Goal: Use online tool/utility: Use online tool/utility

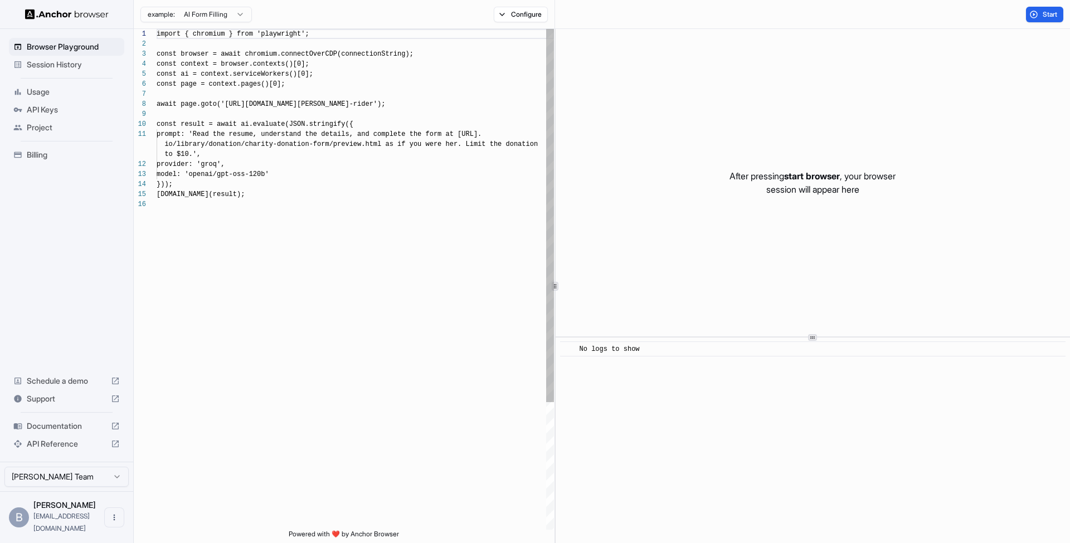
scroll to position [100, 0]
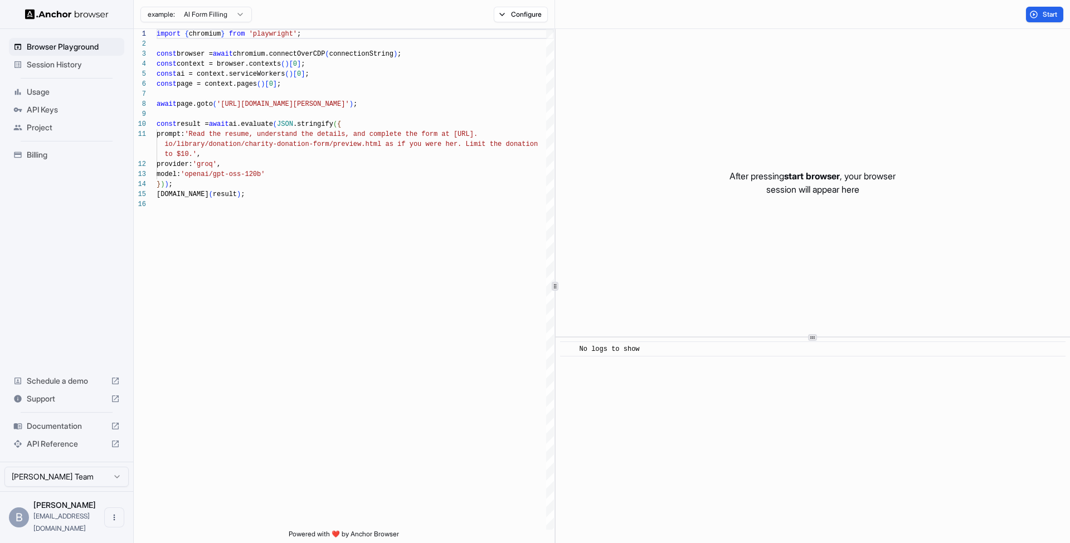
click at [61, 66] on span "Session History" at bounding box center [73, 64] width 93 height 11
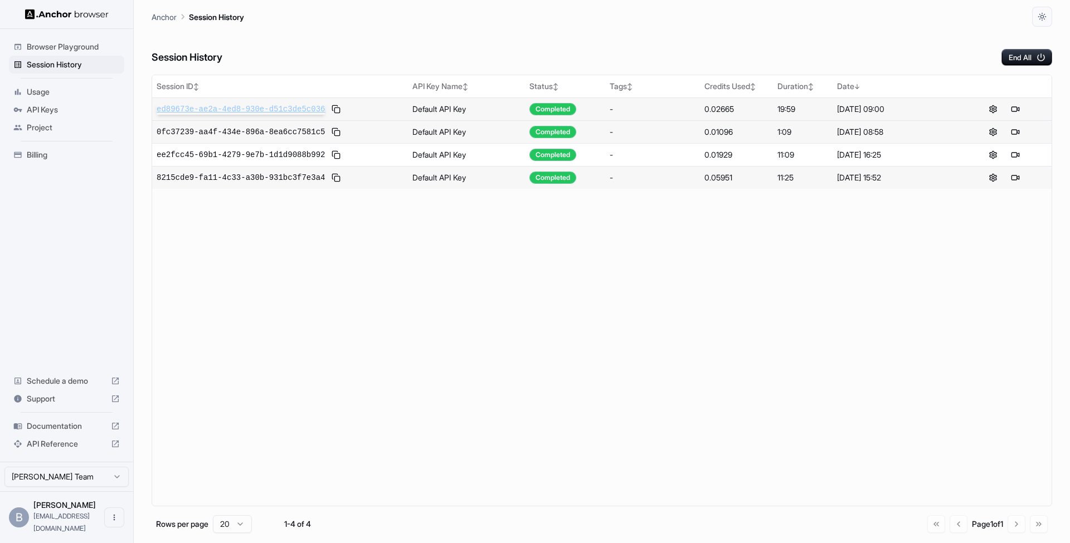
click at [298, 106] on span "ed89673e-ae2a-4ed8-930e-d51c3de5c036" at bounding box center [241, 109] width 168 height 11
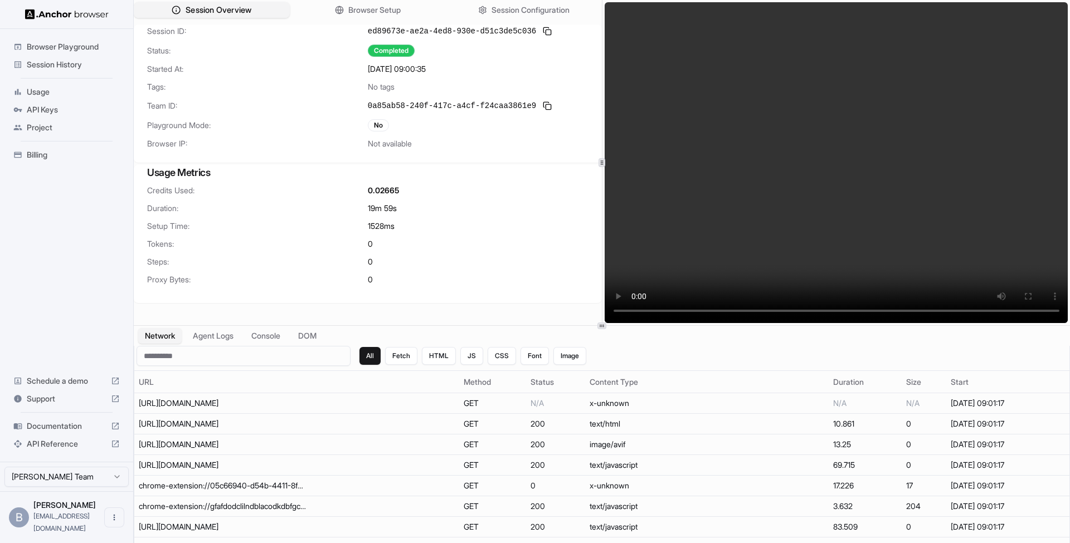
click at [216, 12] on span "Session Overview" at bounding box center [219, 10] width 66 height 12
click at [197, 4] on button "Session Overview" at bounding box center [212, 10] width 156 height 16
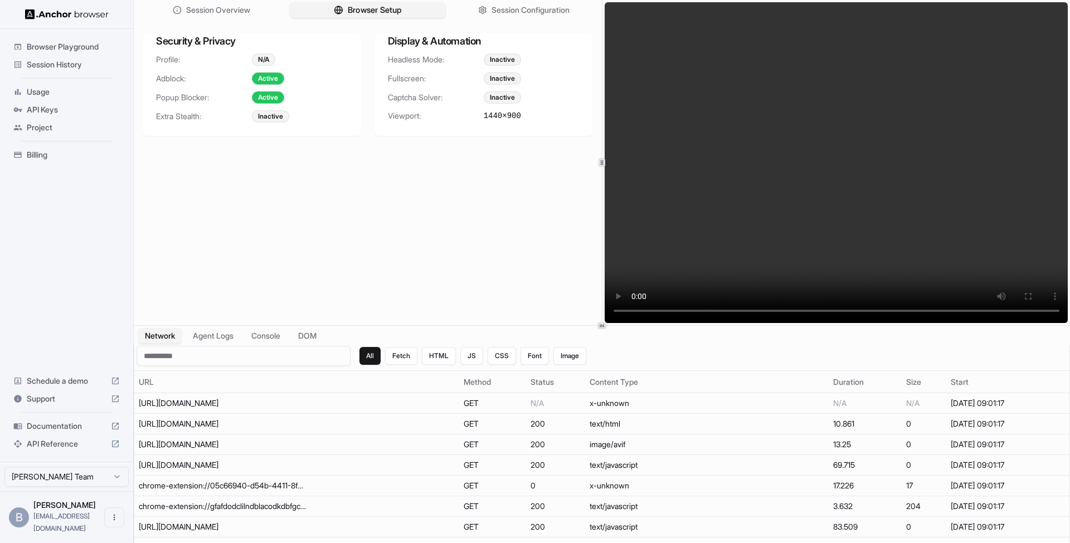
click at [304, 8] on button "Browser Setup" at bounding box center [368, 10] width 156 height 16
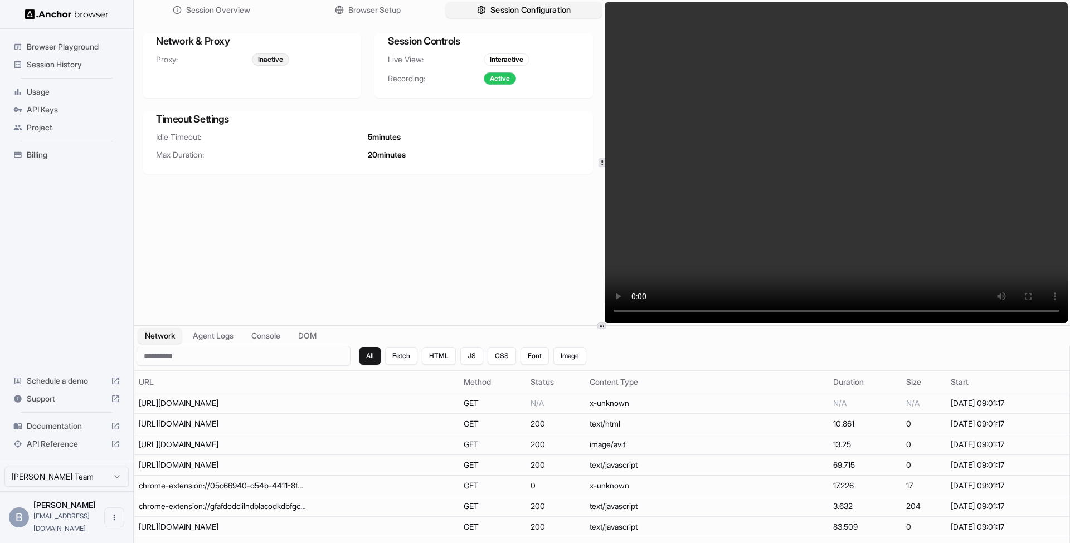
click at [473, 12] on button "Session Configuration" at bounding box center [524, 10] width 156 height 16
click at [233, 20] on div "Session Overview Browser Setup Session Configuration" at bounding box center [368, 10] width 468 height 20
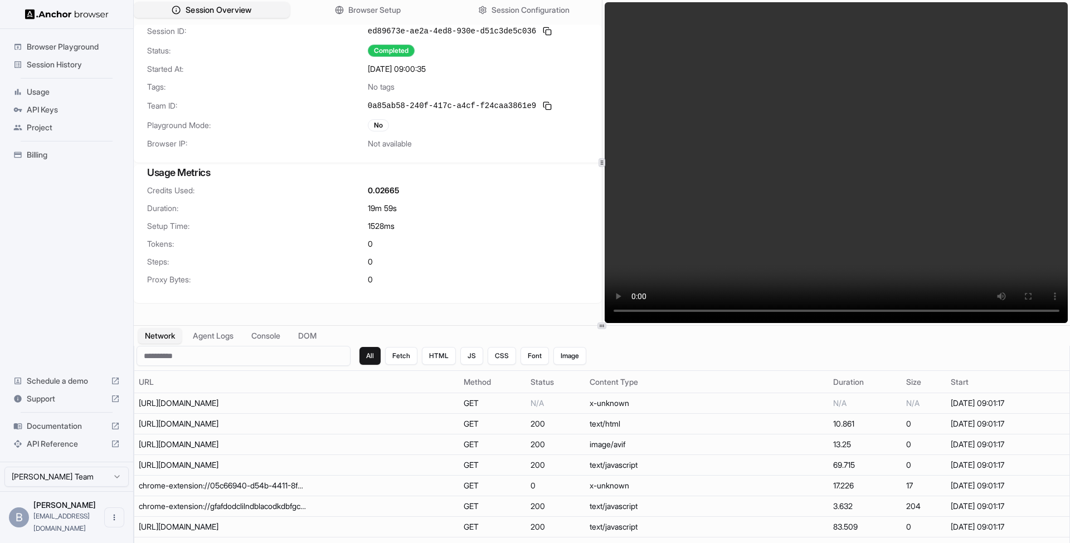
click at [233, 15] on span "Session Overview" at bounding box center [219, 10] width 66 height 12
click at [271, 334] on button "Console" at bounding box center [265, 336] width 43 height 16
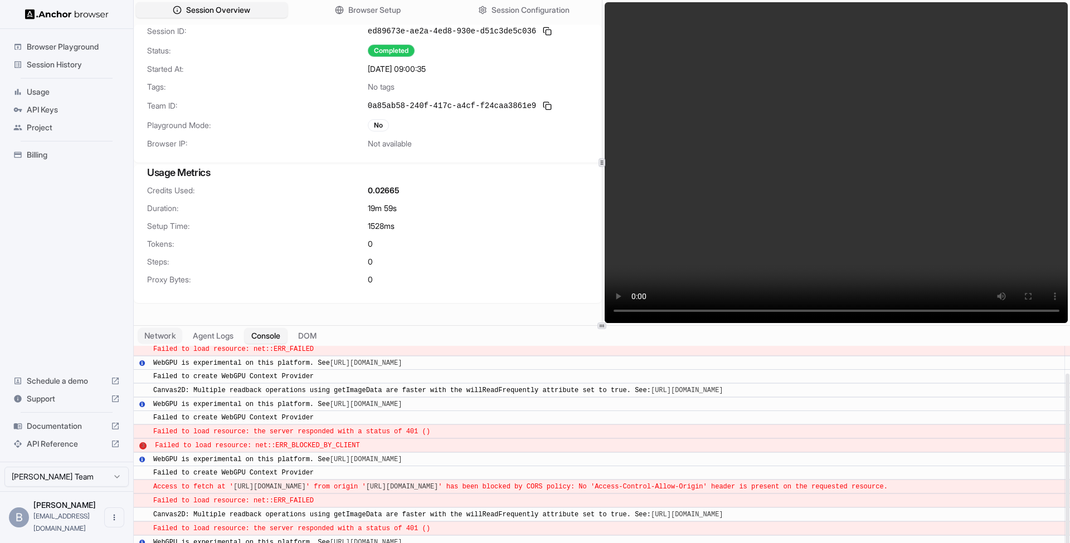
click at [164, 337] on button "Network" at bounding box center [160, 336] width 45 height 16
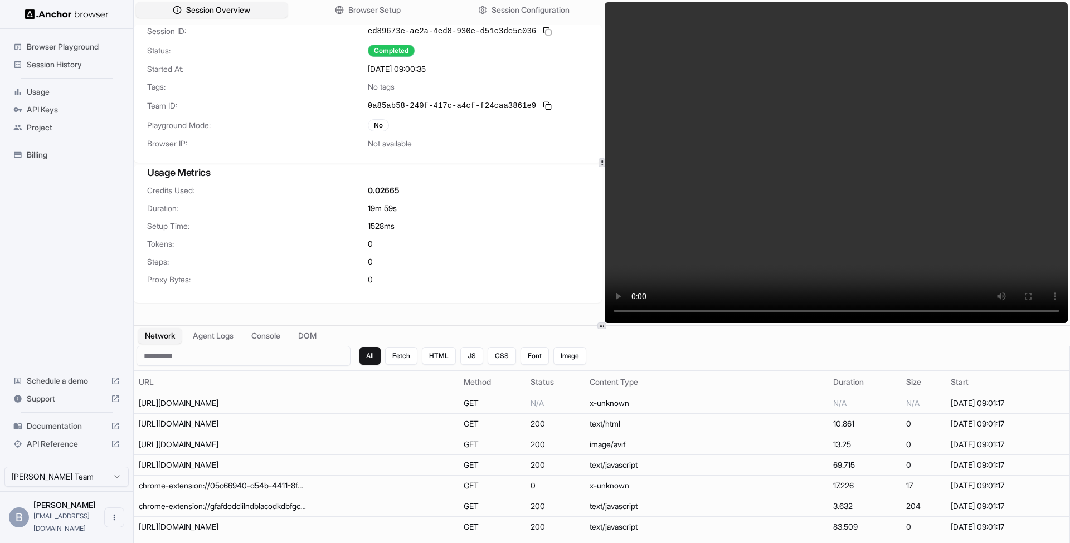
click at [65, 52] on div "Browser Playground" at bounding box center [66, 47] width 115 height 18
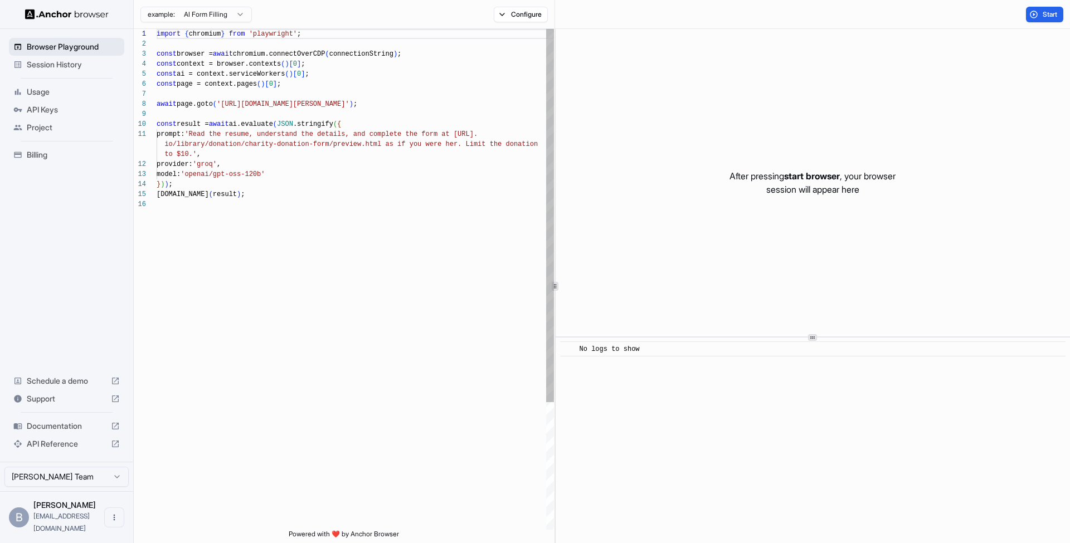
scroll to position [100, 0]
click at [62, 67] on span "Session History" at bounding box center [73, 64] width 93 height 11
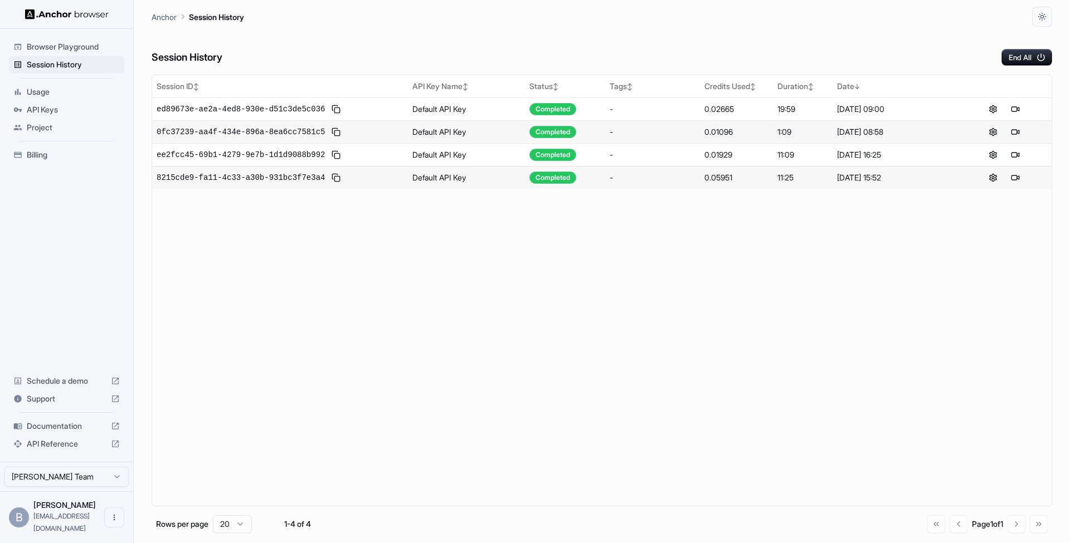
click at [56, 91] on span "Usage" at bounding box center [73, 91] width 93 height 11
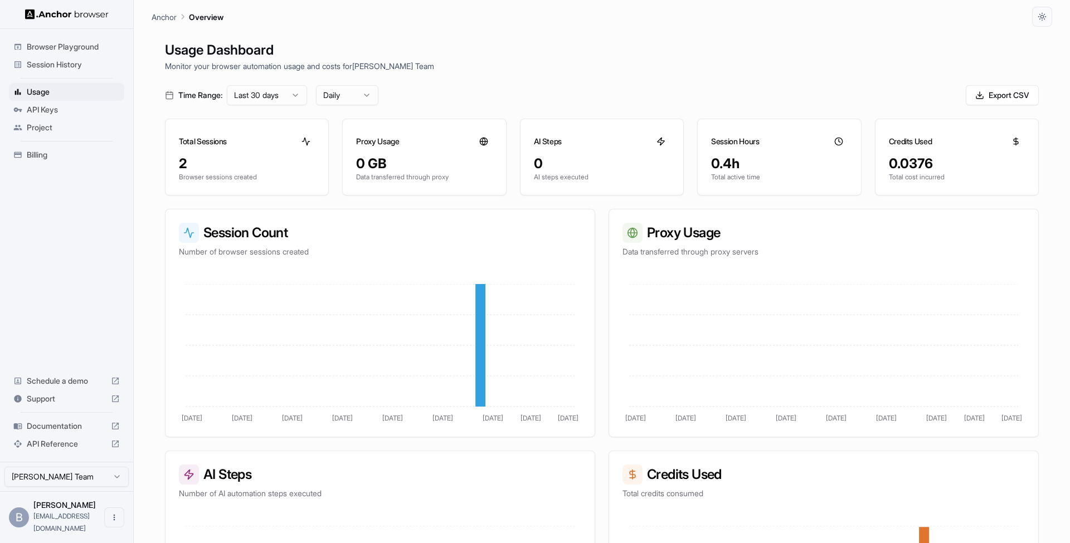
click at [61, 69] on span "Session History" at bounding box center [73, 64] width 93 height 11
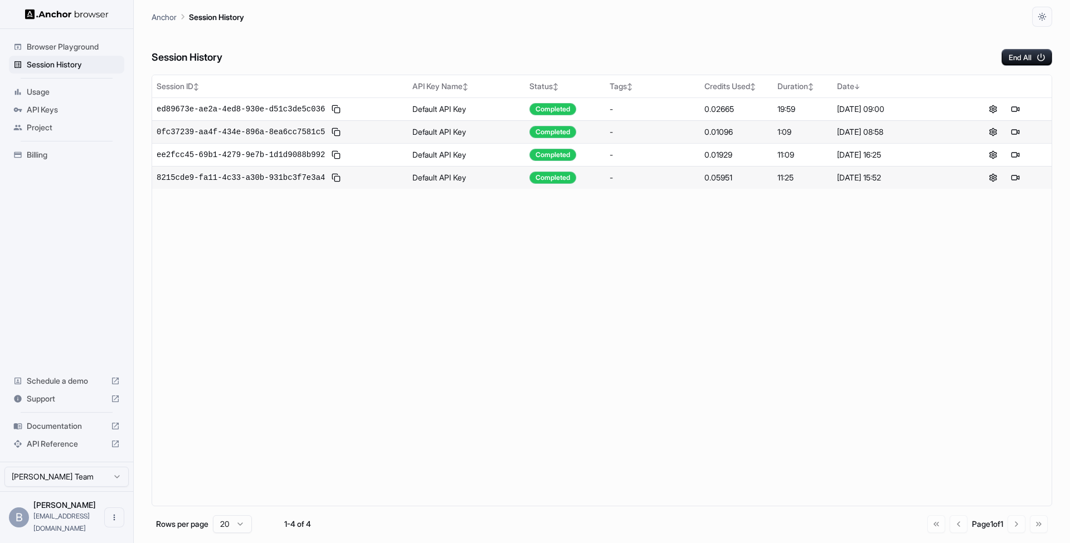
click at [378, 131] on div "0fc37239-aa4f-434e-896a-8ea6cc7581c5" at bounding box center [280, 131] width 247 height 13
click at [314, 131] on span "0fc37239-aa4f-434e-896a-8ea6cc7581c5" at bounding box center [241, 131] width 168 height 11
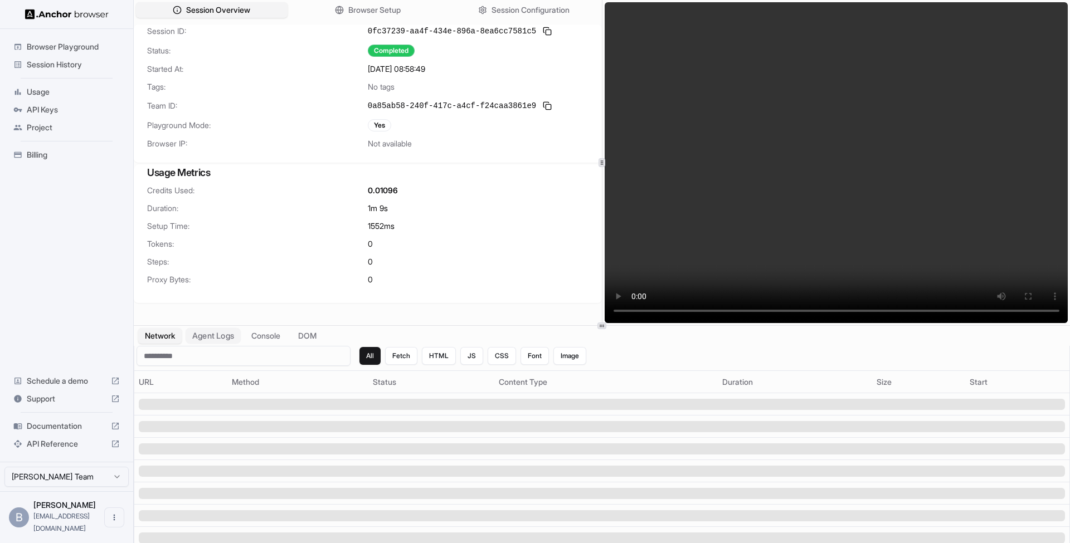
click at [224, 336] on button "Agent Logs" at bounding box center [214, 336] width 56 height 16
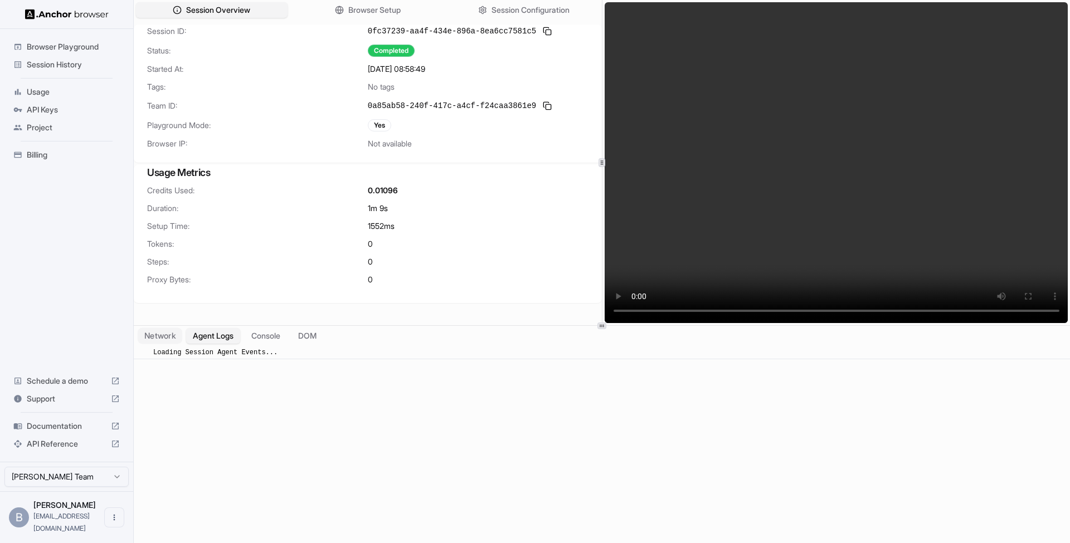
click at [164, 337] on button "Network" at bounding box center [160, 336] width 45 height 16
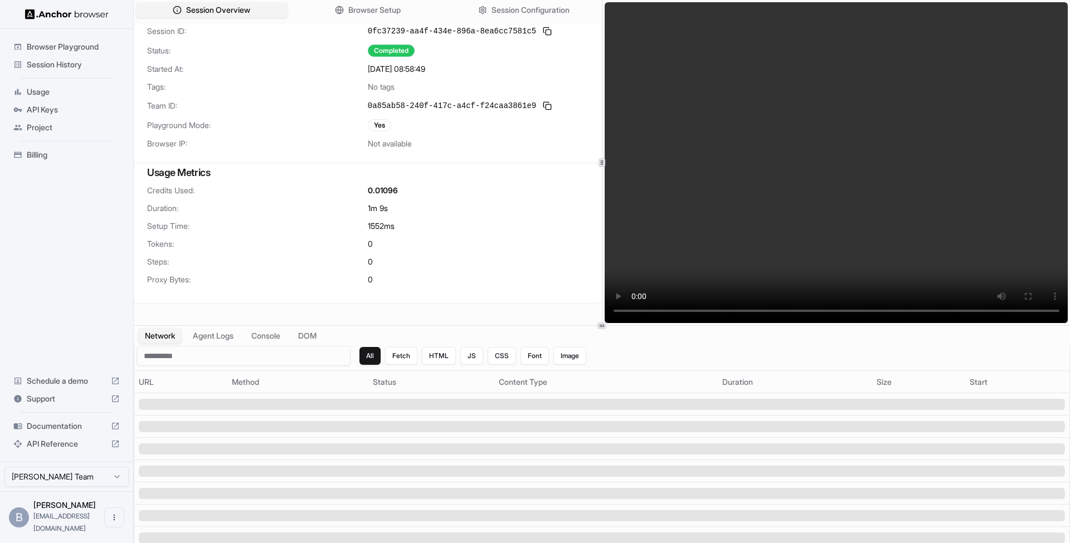
click at [52, 49] on span "Browser Playground" at bounding box center [73, 46] width 93 height 11
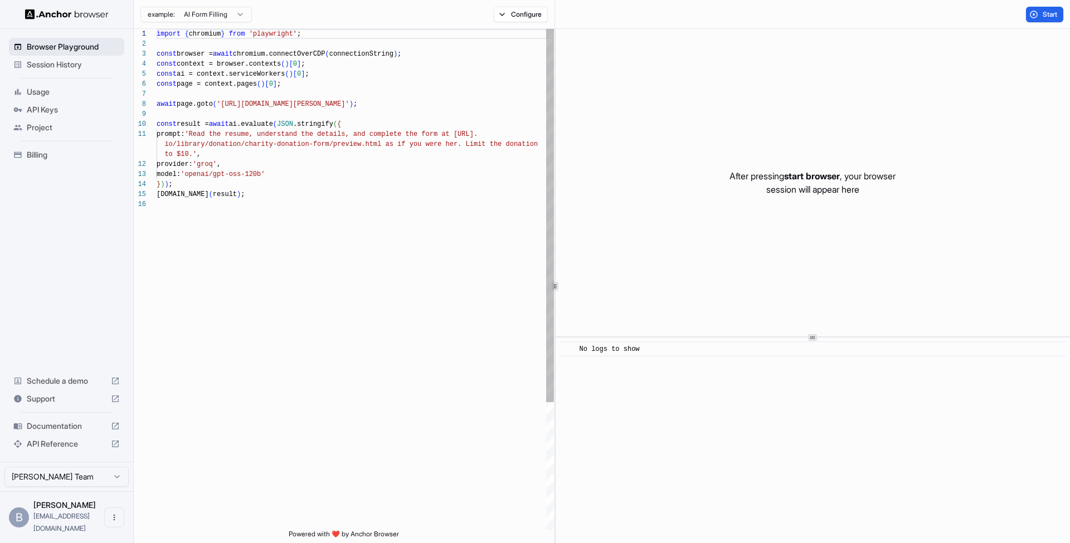
scroll to position [100, 0]
click at [208, 9] on html "Browser Playground Session History Usage API Keys Project Billing Schedule a de…" at bounding box center [535, 271] width 1070 height 543
click at [320, 88] on html "Browser Playground Session History Usage API Keys Project Billing Schedule a de…" at bounding box center [535, 271] width 1070 height 543
drag, startPoint x: 257, startPoint y: 104, endPoint x: 381, endPoint y: 100, distance: 123.2
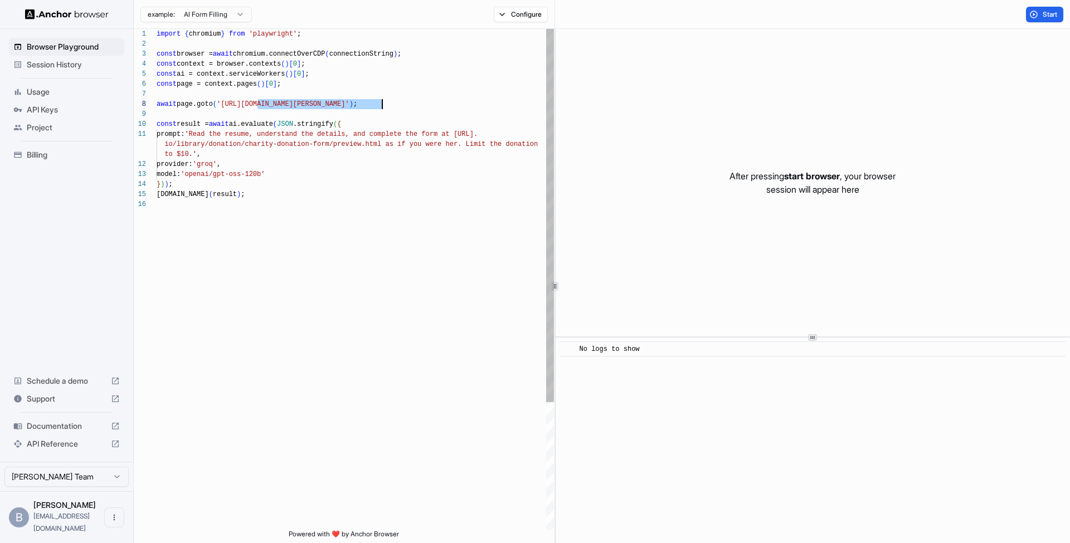
click at [357, 100] on span "await page.goto ( '[URL][DOMAIN_NAME][PERSON_NAME]' ) ;" at bounding box center [257, 104] width 201 height 10
drag, startPoint x: 334, startPoint y: 203, endPoint x: 266, endPoint y: 181, distance: 71.7
click at [266, 181] on div "import { chromium } from 'playwright' ; const browser = await chromium.connectO…" at bounding box center [355, 364] width 397 height 671
click at [266, 181] on div "} ) ) ;" at bounding box center [355, 184] width 397 height 10
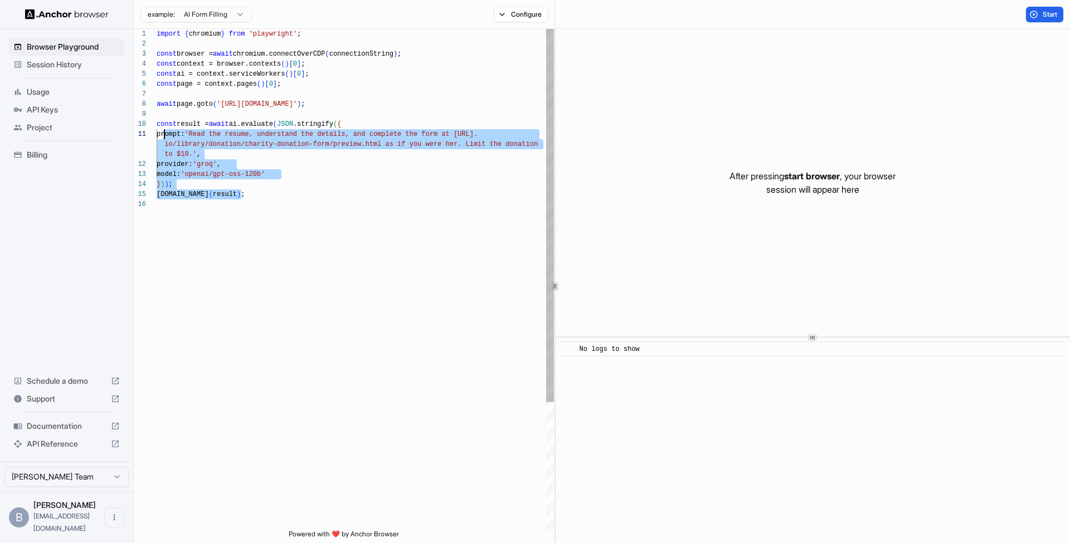
scroll to position [90, 0]
drag, startPoint x: 274, startPoint y: 194, endPoint x: 152, endPoint y: 126, distance: 139.7
click at [152, 126] on div "1 2 3 4 5 6 7 8 9 10 11 12 13 14 15 16 import { chromium } from 'playwright' ; …" at bounding box center [344, 279] width 420 height 501
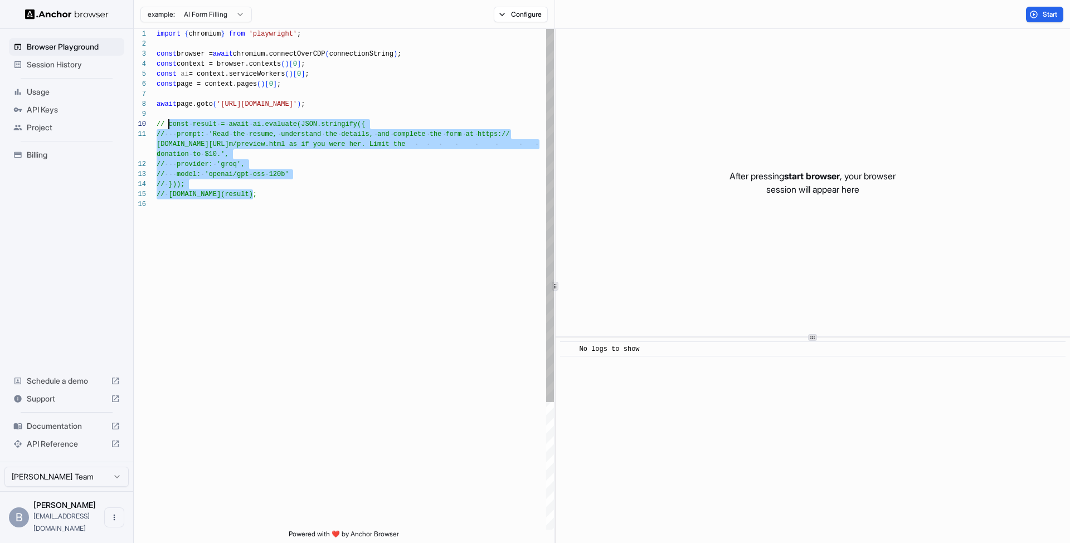
type textarea "**********"
click at [379, 167] on div "// provider: 'groq'," at bounding box center [355, 164] width 397 height 10
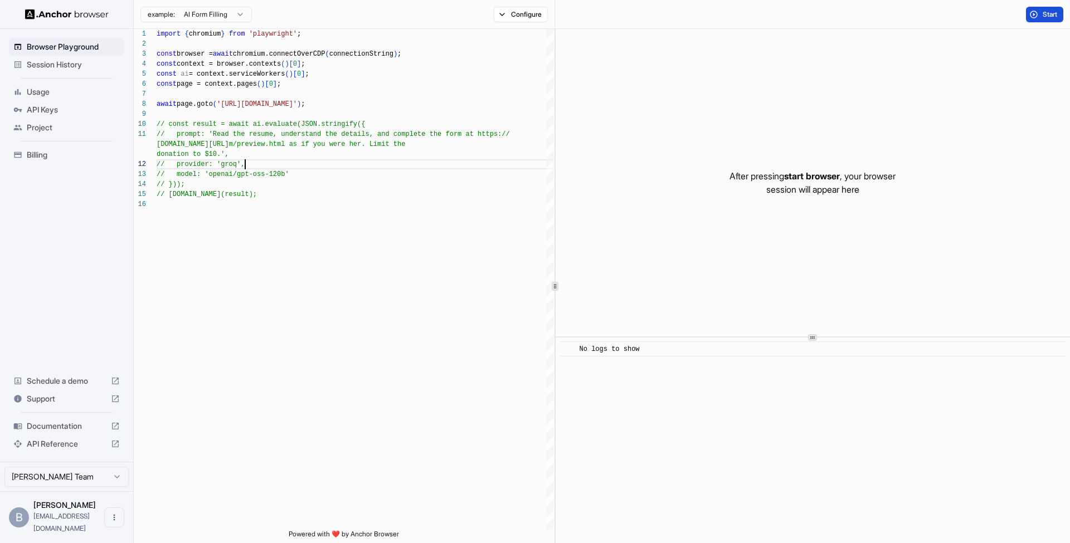
click at [1049, 13] on span "Start" at bounding box center [1050, 14] width 16 height 9
click at [524, 17] on button "Configure" at bounding box center [521, 15] width 54 height 16
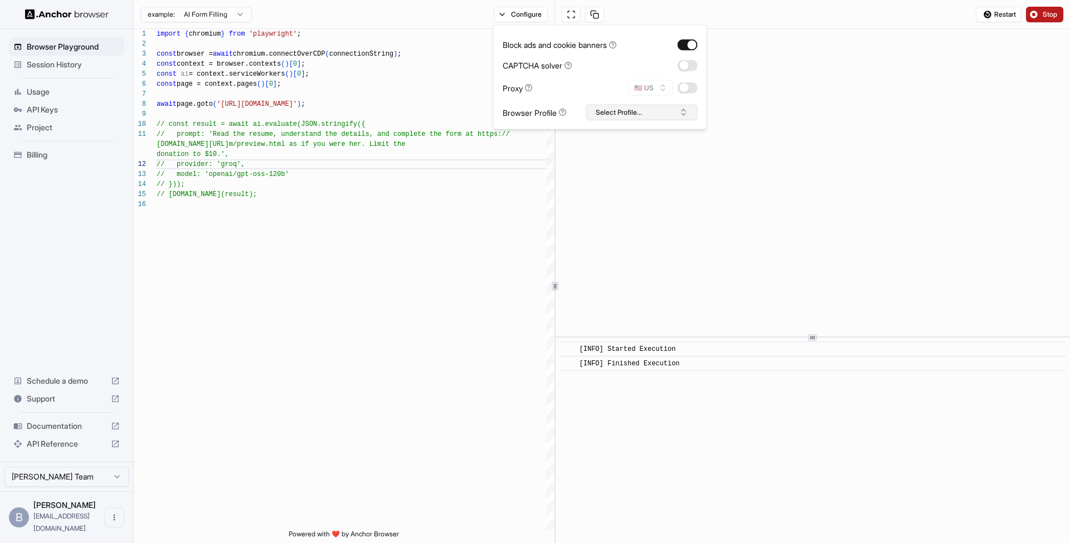
click at [614, 108] on button "Select Profile..." at bounding box center [641, 113] width 111 height 16
click at [527, 13] on button "Configure" at bounding box center [521, 15] width 54 height 16
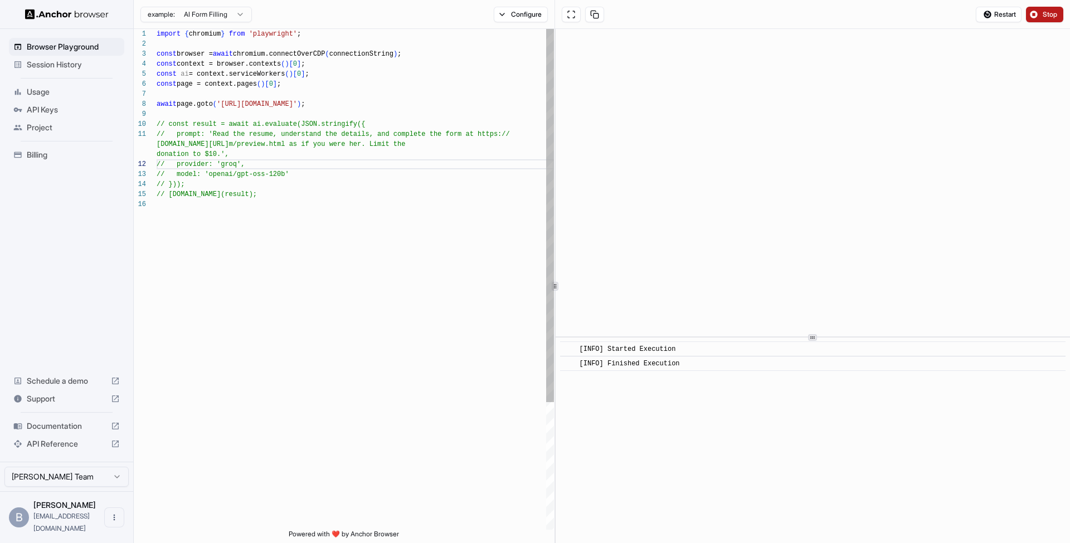
click at [456, 226] on div "import { chromium } from 'playwright' ; const browser = await chromium.connectO…" at bounding box center [355, 364] width 397 height 671
